Goal: Task Accomplishment & Management: Manage account settings

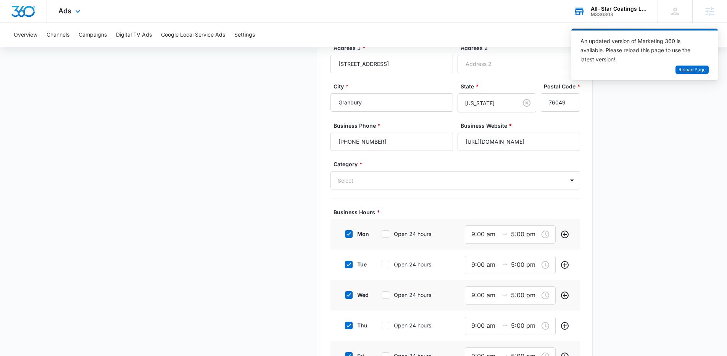
click at [611, 9] on div "All-Star Coatings LLC" at bounding box center [618, 9] width 56 height 6
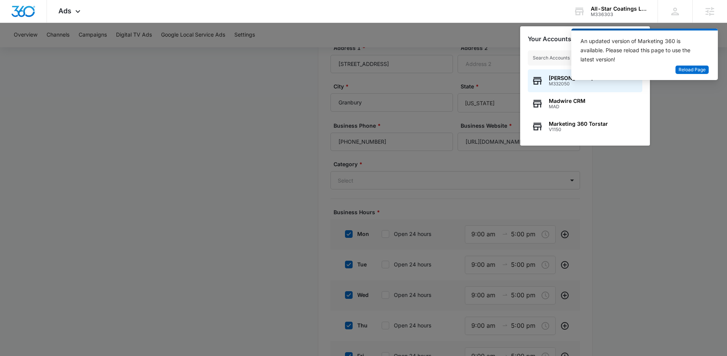
click at [450, 83] on div at bounding box center [363, 178] width 727 height 356
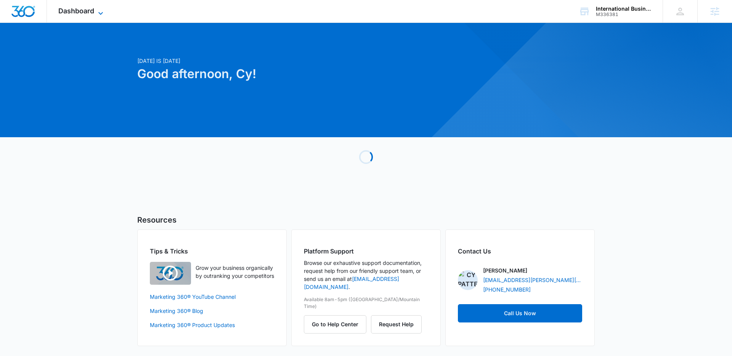
click at [76, 9] on span "Dashboard" at bounding box center [76, 11] width 36 height 8
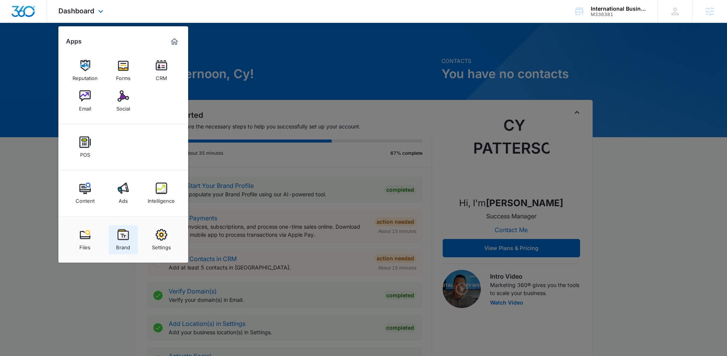
click at [128, 235] on img at bounding box center [122, 234] width 11 height 11
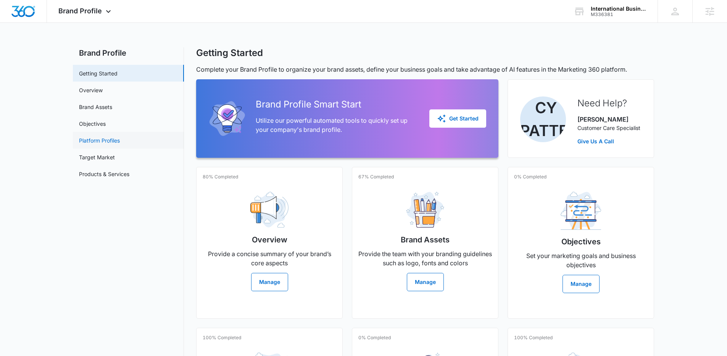
click at [112, 137] on link "Platform Profiles" at bounding box center [99, 141] width 41 height 8
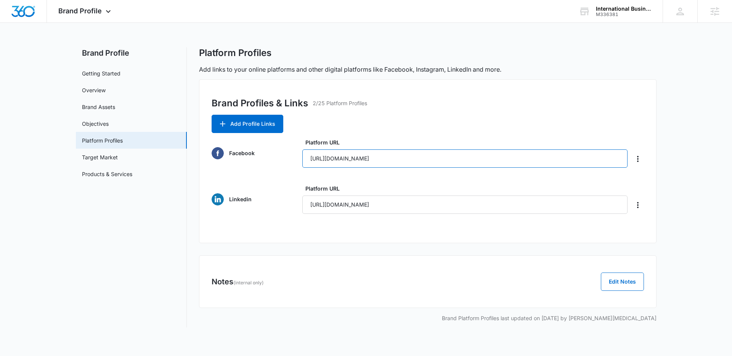
click at [426, 163] on input "https://www.facebook.com/theibconsulting/" at bounding box center [465, 159] width 326 height 18
drag, startPoint x: 432, startPoint y: 162, endPoint x: 308, endPoint y: 162, distance: 123.6
click at [308, 162] on input "https://www.facebook.com/theibconsulting/" at bounding box center [465, 159] width 326 height 18
click at [480, 201] on input "https://www.linkedin.com/company/theibconsulting" at bounding box center [465, 205] width 326 height 18
drag, startPoint x: 479, startPoint y: 206, endPoint x: 309, endPoint y: 206, distance: 170.1
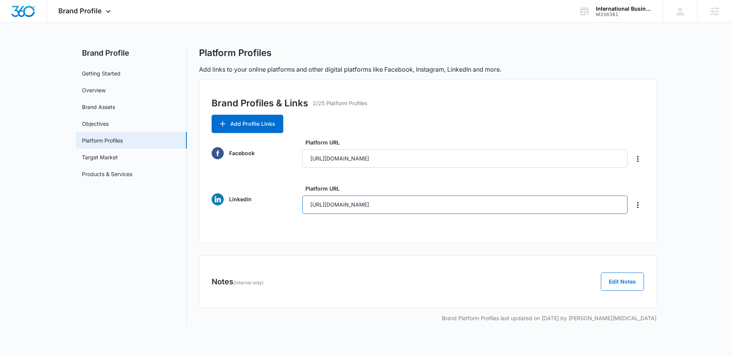
click at [309, 206] on input "https://www.linkedin.com/company/theibconsulting" at bounding box center [465, 205] width 326 height 18
click at [426, 163] on input "https://www.facebook.com/theibconsulting/" at bounding box center [465, 159] width 326 height 18
drag, startPoint x: 414, startPoint y: 159, endPoint x: 282, endPoint y: 159, distance: 132.4
click at [282, 159] on div "Facebook Platform URL https://www.facebook.com/theibconsulting/" at bounding box center [428, 152] width 433 height 29
click at [86, 14] on span "Brand Profile" at bounding box center [79, 11] width 43 height 8
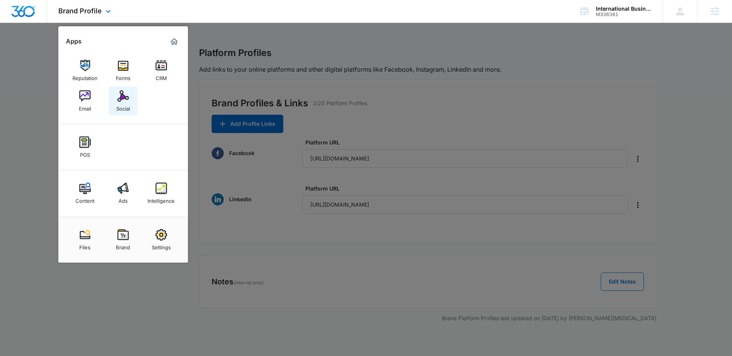
click at [129, 96] on link "Social" at bounding box center [123, 101] width 29 height 29
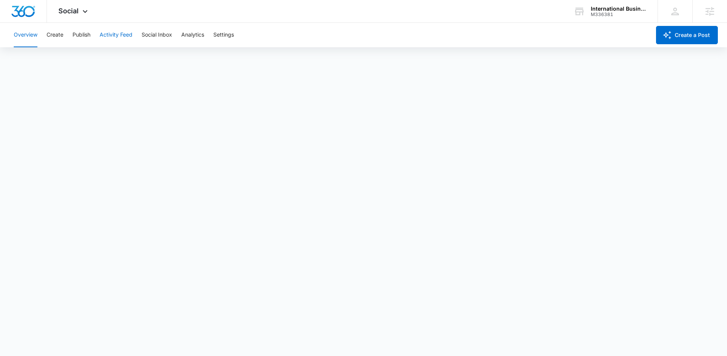
click at [101, 34] on button "Activity Feed" at bounding box center [116, 35] width 33 height 24
click at [155, 39] on button "Social Inbox" at bounding box center [157, 35] width 31 height 24
click at [206, 36] on div "Overview Create Publish Activity Feed Social Inbox Analytics Settings" at bounding box center [329, 35] width 641 height 24
click at [201, 36] on button "Analytics" at bounding box center [192, 35] width 23 height 24
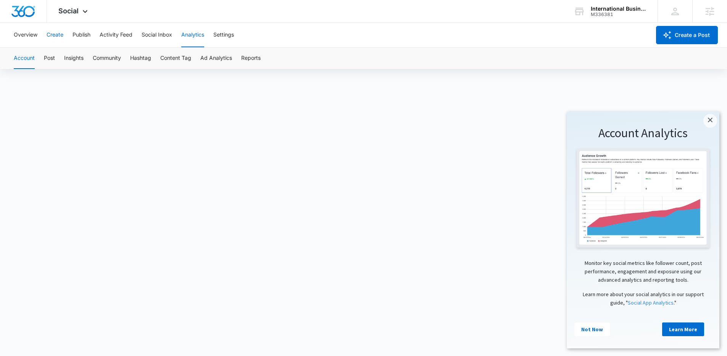
click at [63, 37] on button "Create" at bounding box center [55, 35] width 17 height 24
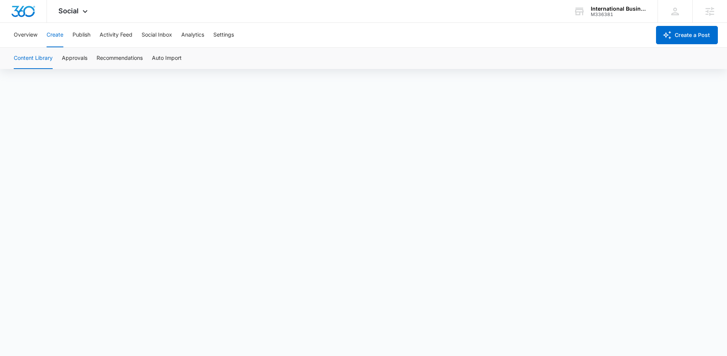
click at [40, 36] on div "Overview Create Publish Activity Feed Social Inbox Analytics Settings" at bounding box center [329, 35] width 641 height 24
click at [32, 37] on button "Overview" at bounding box center [26, 35] width 24 height 24
click at [82, 5] on div "Social Apps Reputation Forms CRM Email Social POS Content Ads Intelligence File…" at bounding box center [74, 11] width 54 height 23
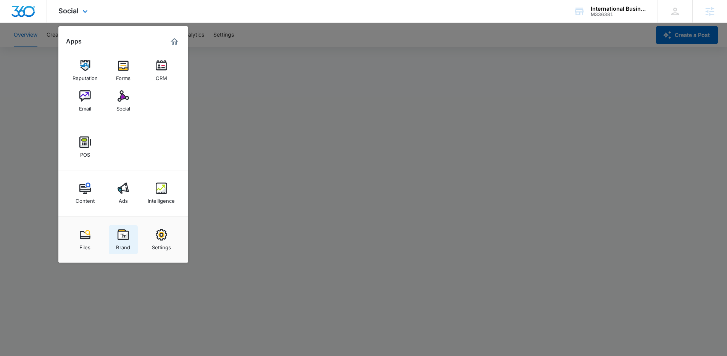
click at [130, 237] on link "Brand" at bounding box center [123, 239] width 29 height 29
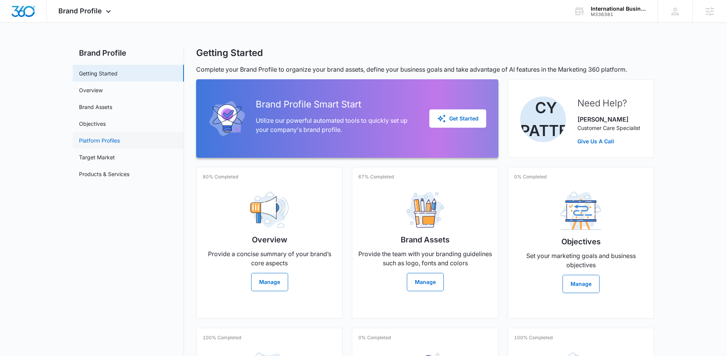
click at [102, 145] on link "Platform Profiles" at bounding box center [99, 141] width 41 height 8
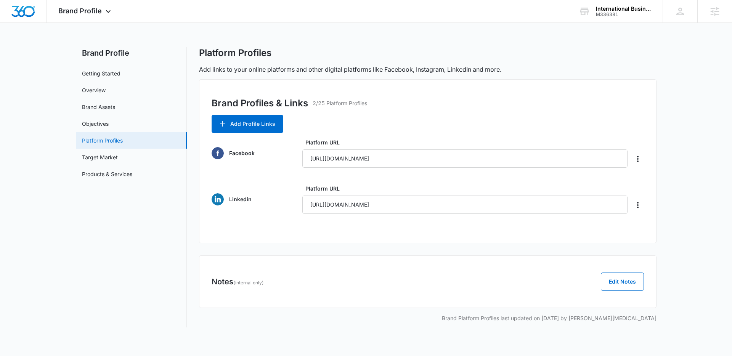
click at [112, 138] on link "Platform Profiles" at bounding box center [102, 141] width 41 height 8
click at [93, 14] on span "Brand Profile" at bounding box center [79, 11] width 43 height 8
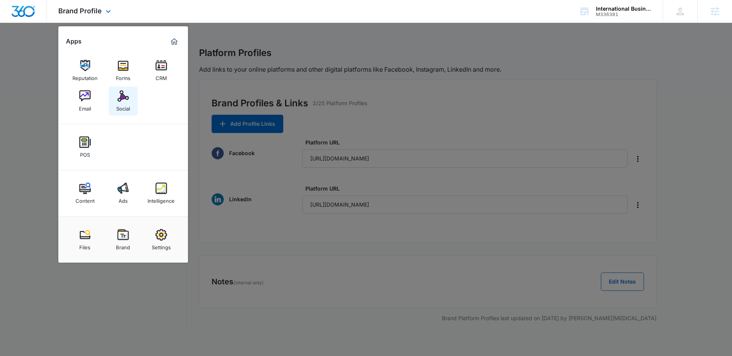
click at [122, 99] on img at bounding box center [122, 95] width 11 height 11
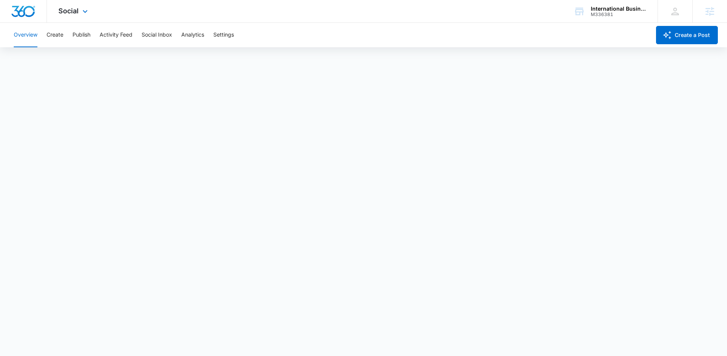
scroll to position [2, 0]
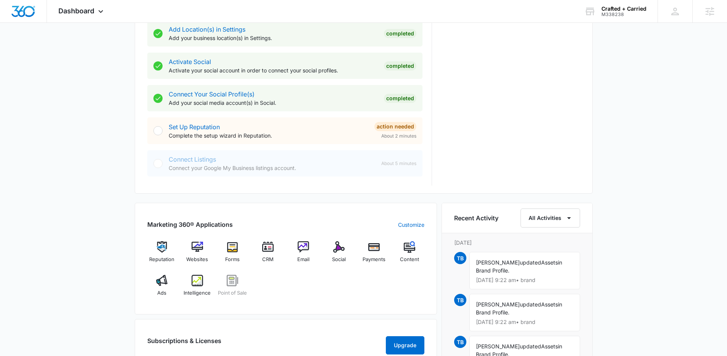
scroll to position [397, 0]
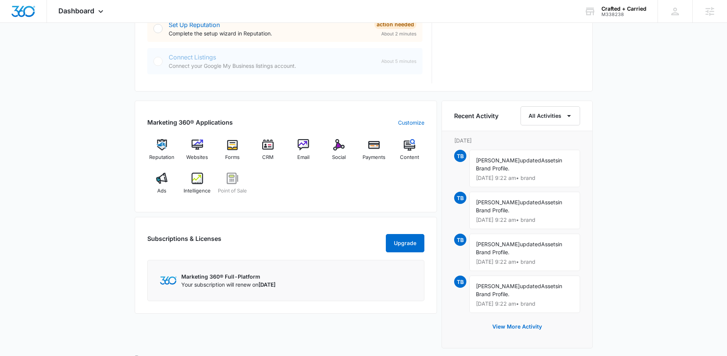
click at [290, 228] on div "Subscriptions & Licenses Upgrade Marketing 360® Full-Platform Your subscription…" at bounding box center [286, 265] width 302 height 97
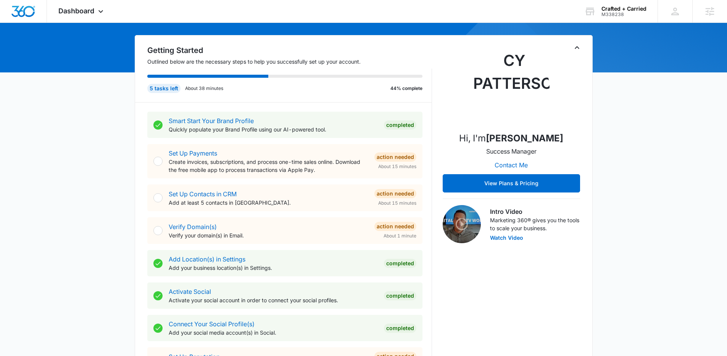
scroll to position [66, 0]
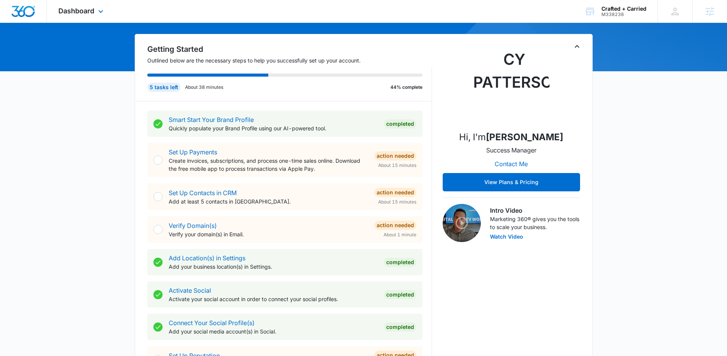
click at [82, 21] on div "Dashboard Apps Reputation Websites Forms CRM Email Social Payments POS Content …" at bounding box center [82, 11] width 70 height 23
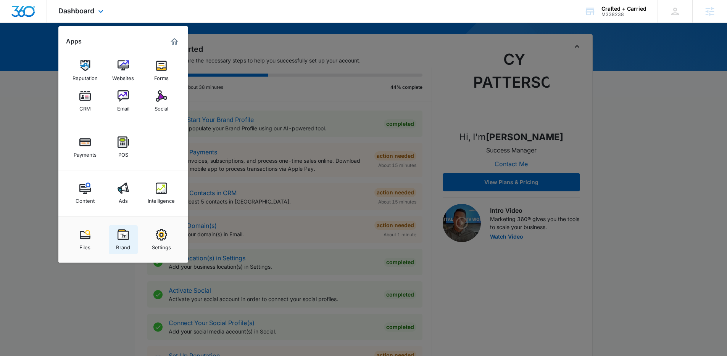
click at [124, 227] on link "Brand" at bounding box center [123, 239] width 29 height 29
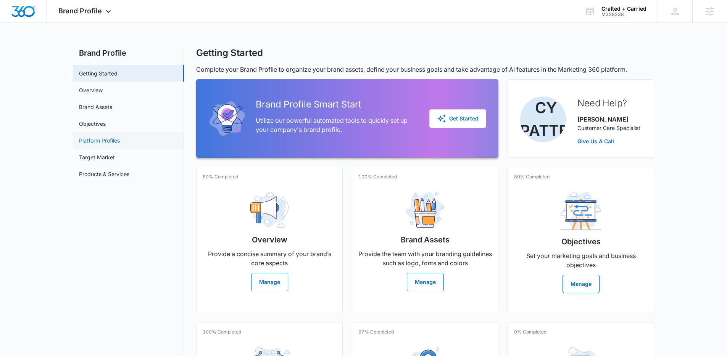
click at [119, 143] on link "Platform Profiles" at bounding box center [99, 141] width 41 height 8
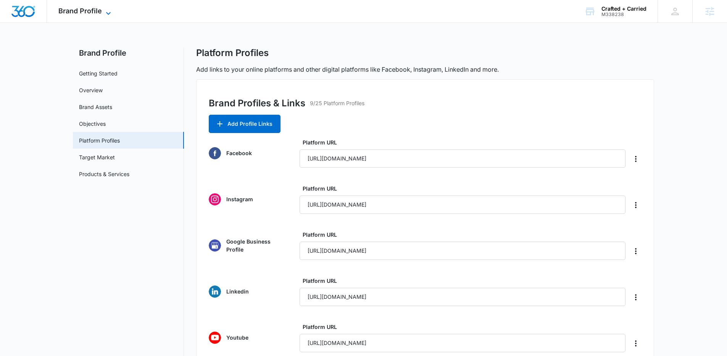
click at [106, 14] on icon at bounding box center [108, 13] width 9 height 9
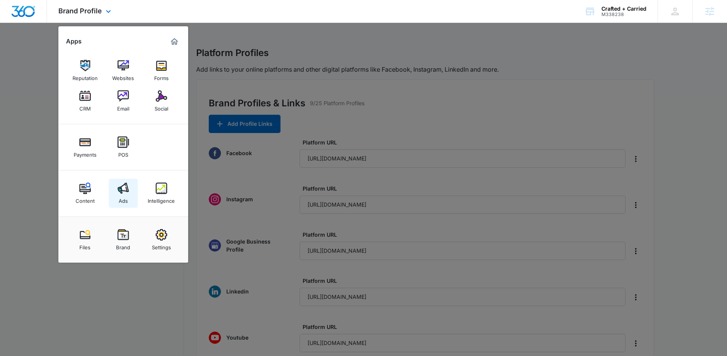
click at [122, 187] on img at bounding box center [122, 188] width 11 height 11
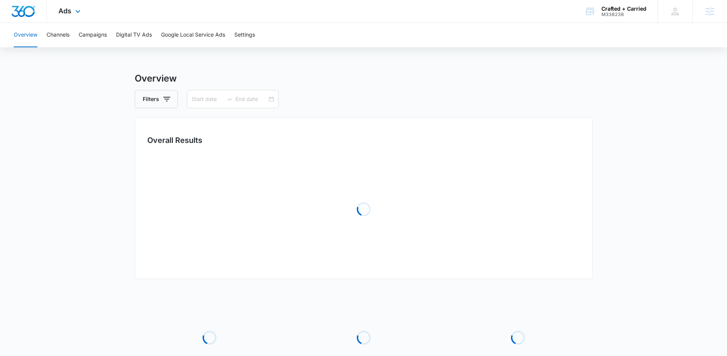
type input "[DATE]"
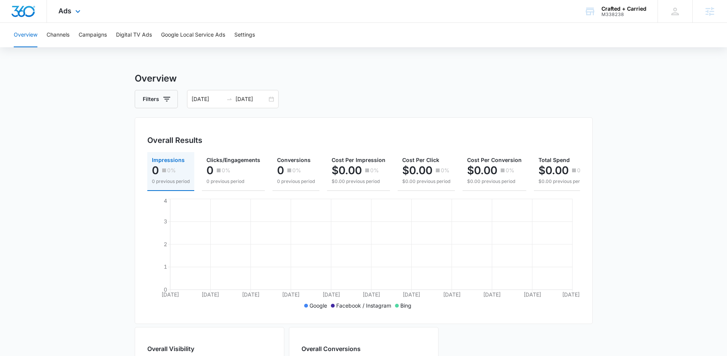
click at [66, 16] on div "Ads Apps Reputation Websites Forms CRM Email Social Payments POS Content Ads In…" at bounding box center [70, 11] width 47 height 23
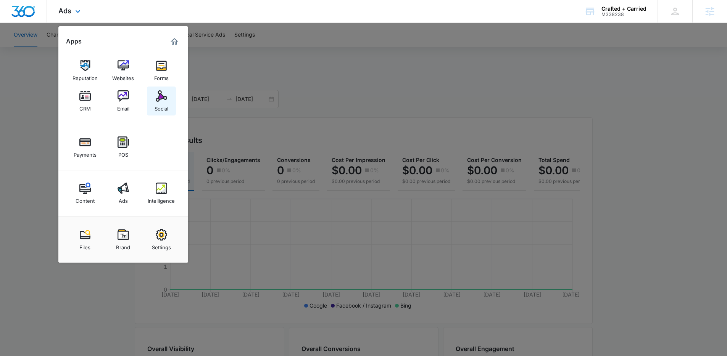
click at [157, 102] on div "Social" at bounding box center [161, 107] width 14 height 10
